Goal: Navigation & Orientation: Find specific page/section

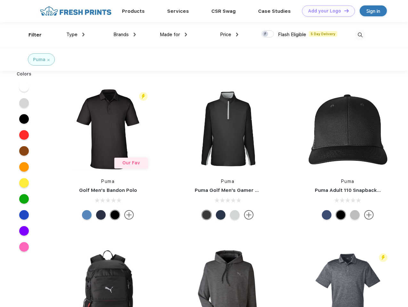
click at [326, 11] on link "Add your Logo Design Tool" at bounding box center [328, 10] width 53 height 11
click at [0, 0] on div "Design Tool" at bounding box center [0, 0] width 0 height 0
click at [344, 11] on link "Add your Logo Design Tool" at bounding box center [328, 10] width 53 height 11
click at [31, 35] on div "Filter" at bounding box center [35, 34] width 13 height 7
click at [76, 35] on span "Type" at bounding box center [71, 35] width 11 height 6
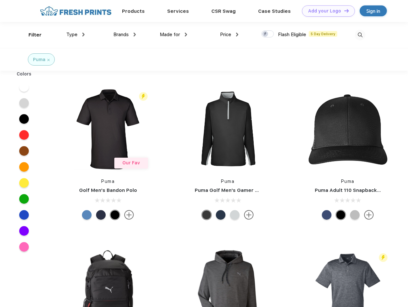
click at [125, 35] on span "Brands" at bounding box center [120, 35] width 15 height 6
click at [174, 35] on span "Made for" at bounding box center [170, 35] width 20 height 6
click at [229, 35] on span "Price" at bounding box center [225, 35] width 11 height 6
click at [268, 34] on div at bounding box center [267, 33] width 12 height 7
click at [266, 34] on input "checkbox" at bounding box center [263, 32] width 4 height 4
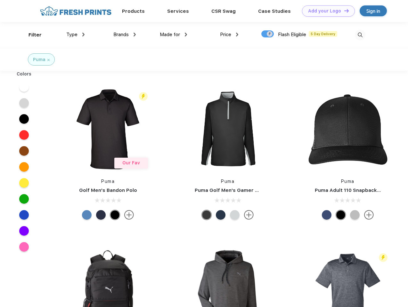
click at [360, 35] on img at bounding box center [360, 35] width 11 height 11
